Goal: Navigation & Orientation: Find specific page/section

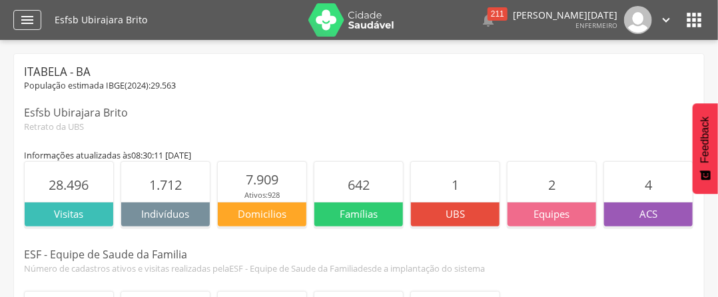
click at [38, 24] on div "" at bounding box center [27, 20] width 28 height 20
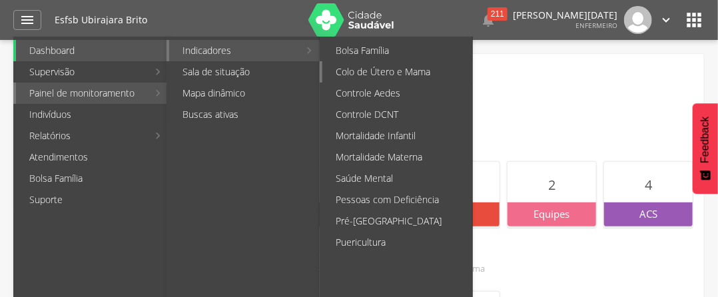
click at [354, 69] on link "Colo de Útero e Mama" at bounding box center [398, 71] width 150 height 21
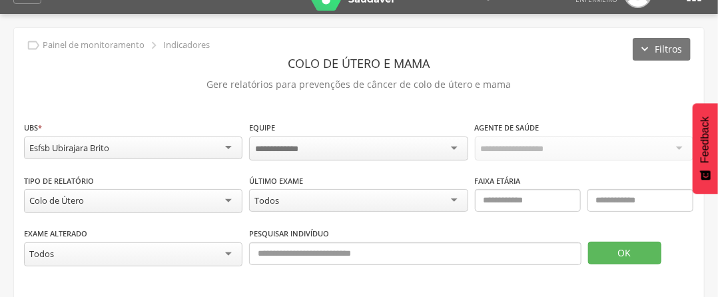
scroll to position [40, 0]
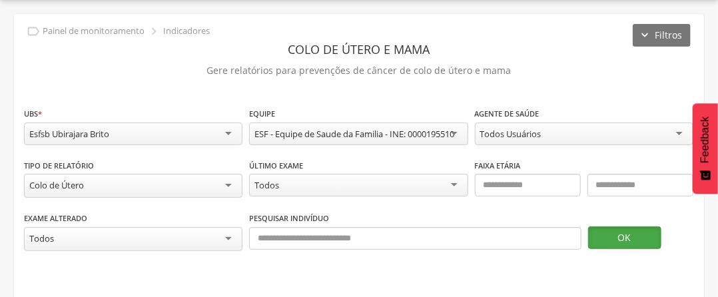
click at [620, 233] on button "OK" at bounding box center [625, 238] width 73 height 23
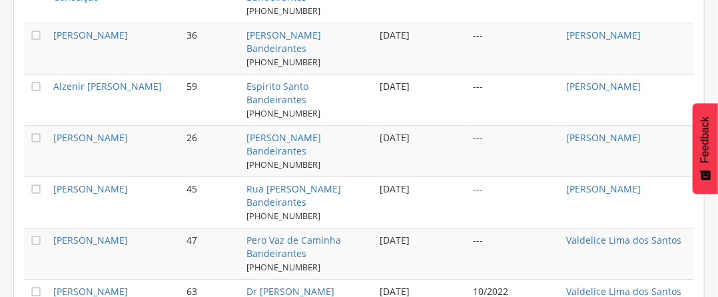
scroll to position [1602, 0]
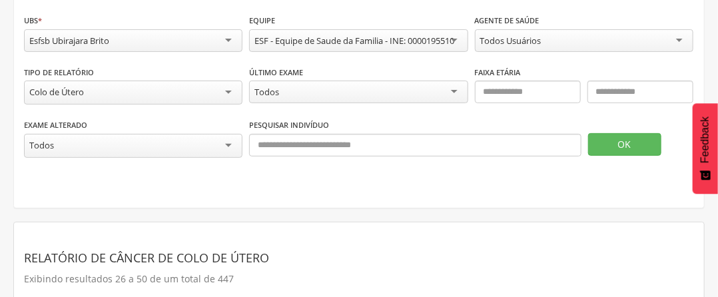
scroll to position [0, 0]
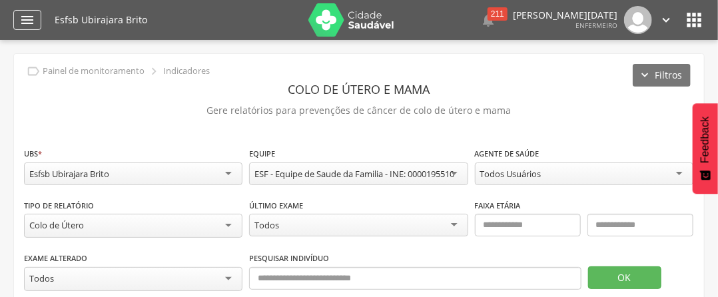
click at [22, 18] on icon "" at bounding box center [27, 20] width 16 height 16
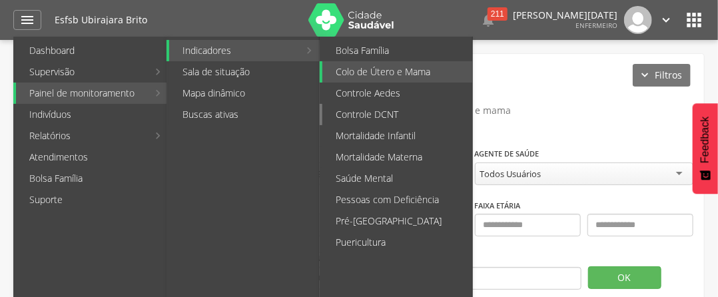
click at [384, 115] on link "Controle DCNT" at bounding box center [398, 114] width 150 height 21
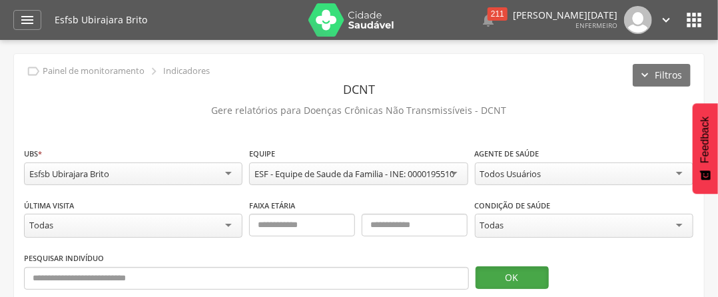
click at [503, 272] on button "OK" at bounding box center [512, 278] width 73 height 23
click at [25, 15] on icon "" at bounding box center [27, 20] width 16 height 16
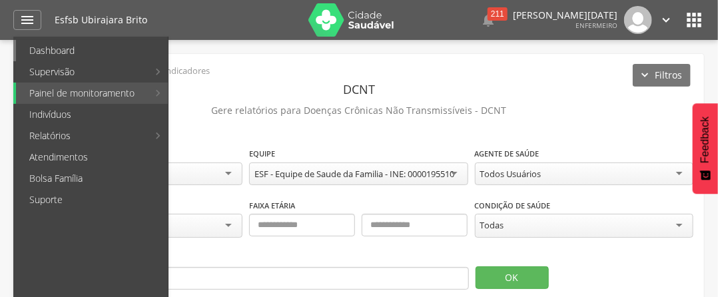
click at [80, 47] on link "Dashboard" at bounding box center [92, 50] width 152 height 21
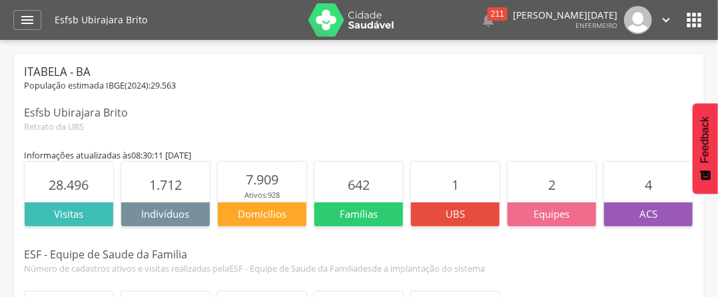
click at [670, 15] on icon "" at bounding box center [666, 20] width 15 height 15
click at [692, 23] on icon "" at bounding box center [694, 19] width 21 height 21
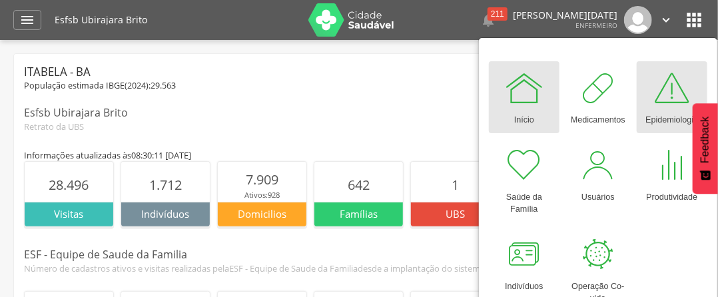
click at [658, 107] on div at bounding box center [672, 88] width 40 height 40
